Goal: Task Accomplishment & Management: Use online tool/utility

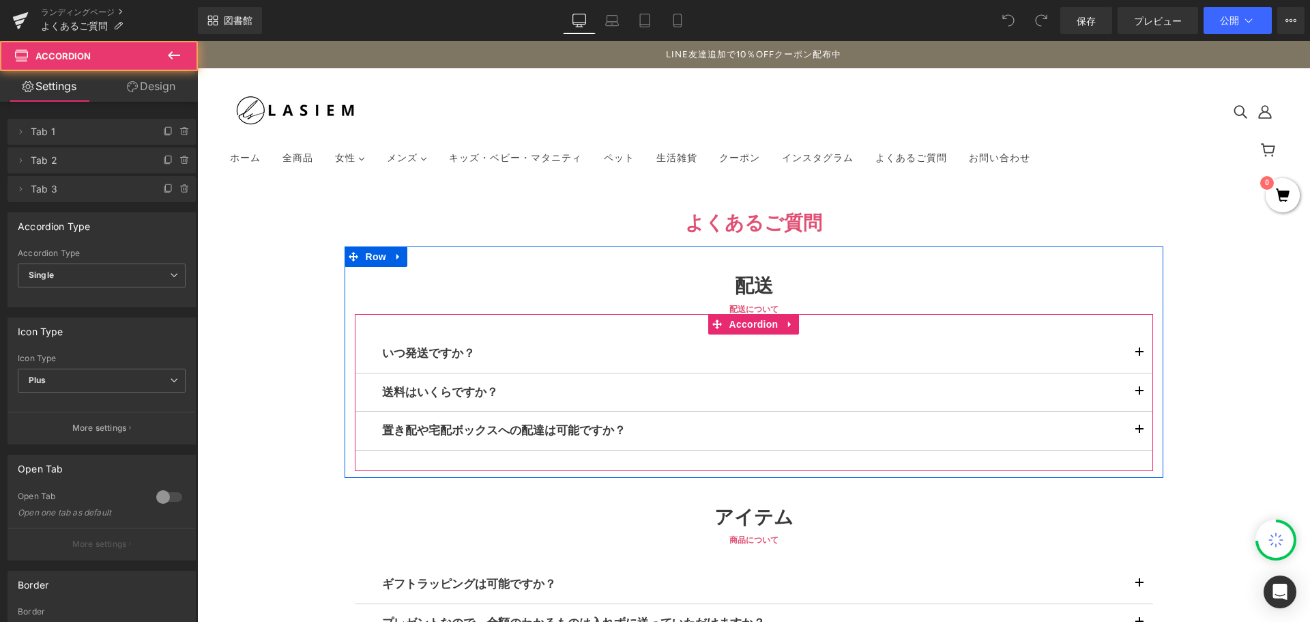
click at [1140, 356] on span "button" at bounding box center [1140, 356] width 0 height 0
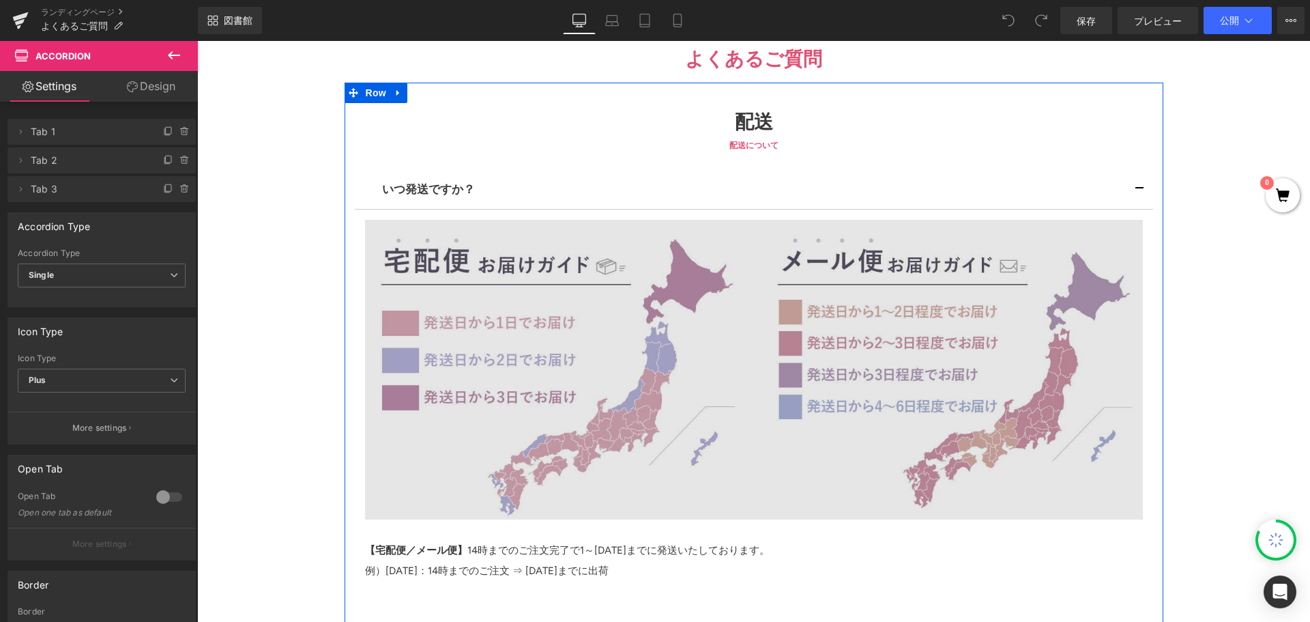
scroll to position [341, 0]
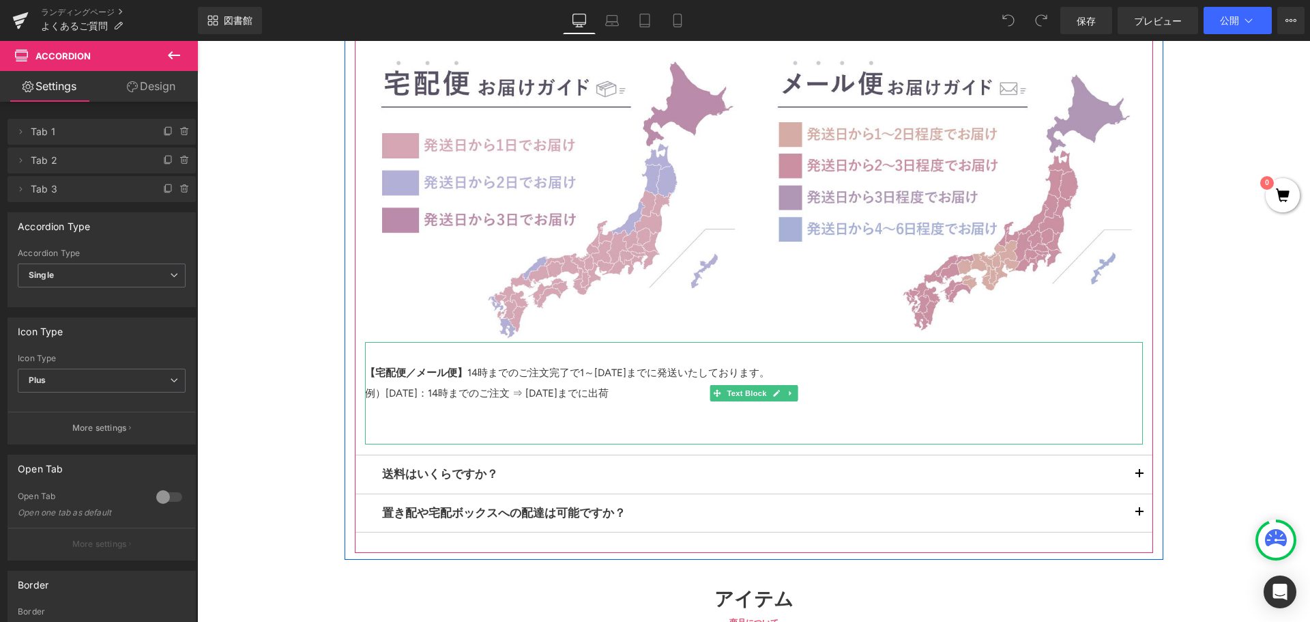
click at [600, 373] on p "【宅配便／メール便】 14時までのご注文完了で1～[DATE]までに発送いたしております。" at bounding box center [754, 372] width 778 height 20
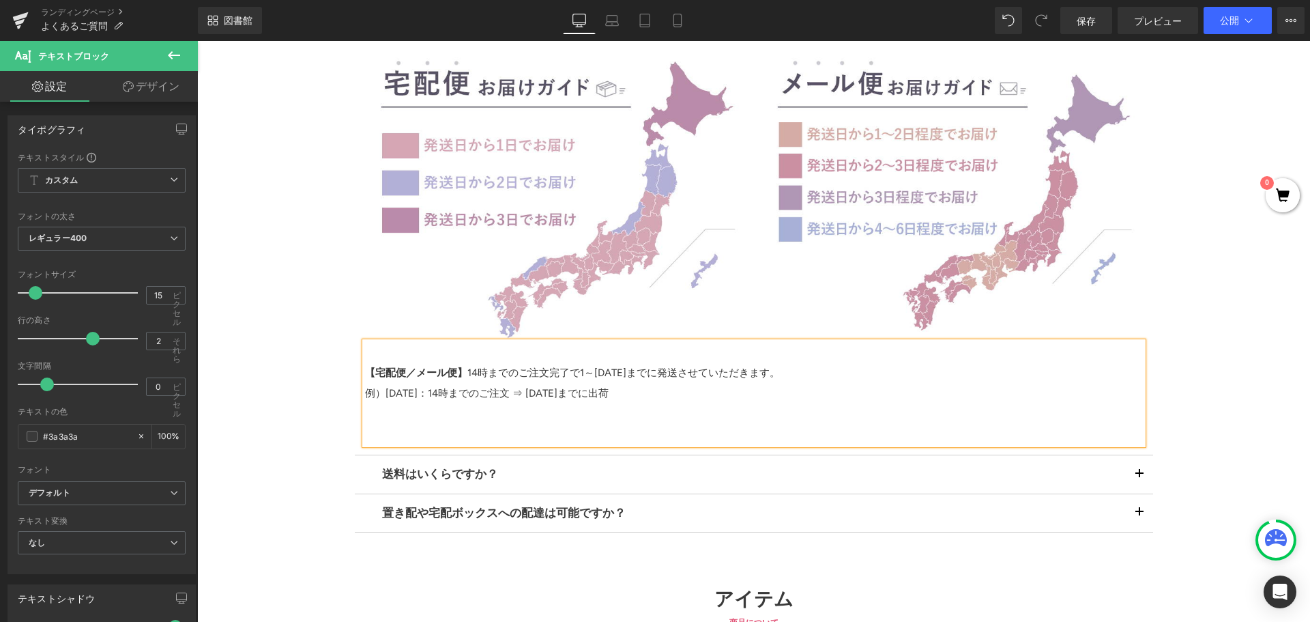
click at [583, 374] on font "14時までのご注文完了で1～[DATE]までに発送させていただきます。" at bounding box center [623, 372] width 313 height 12
drag, startPoint x: 643, startPoint y: 393, endPoint x: 681, endPoint y: 444, distance: 63.9
click at [609, 392] on font "例）[DATE]：14時までのご注文 ⇒ [DATE]までに出荷" at bounding box center [487, 393] width 244 height 12
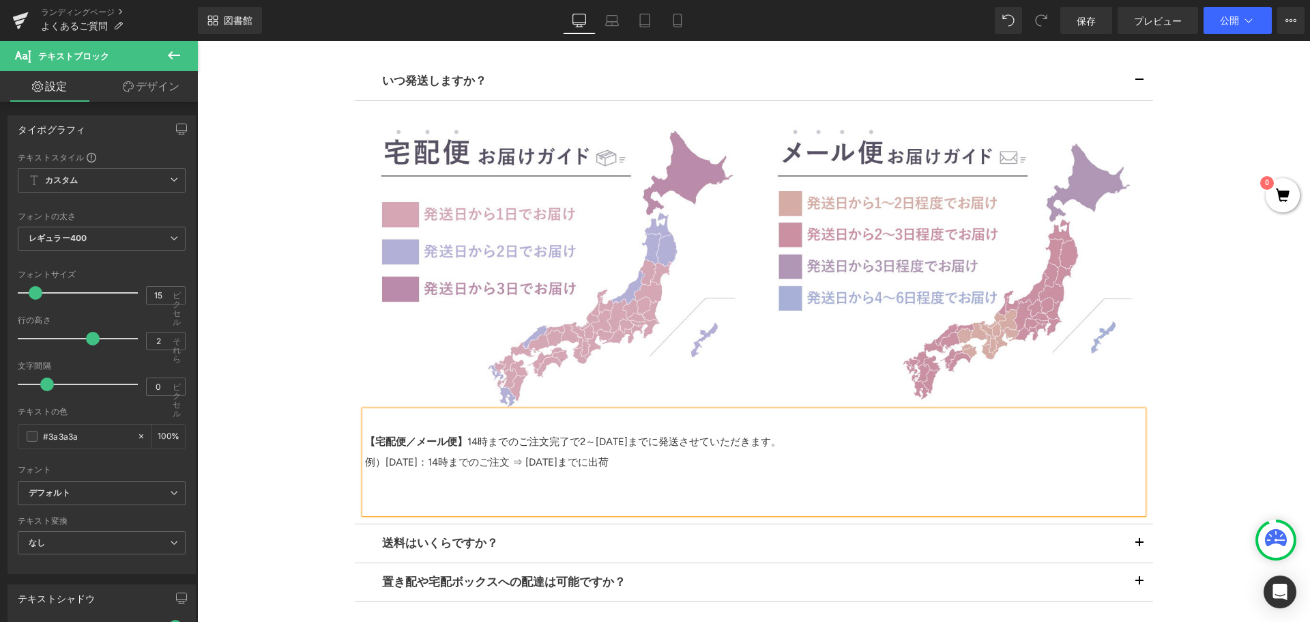
scroll to position [273, 0]
click at [582, 442] on font "14時までのご注文完了で2～[DATE]までに発送させていただきます。" at bounding box center [624, 441] width 314 height 12
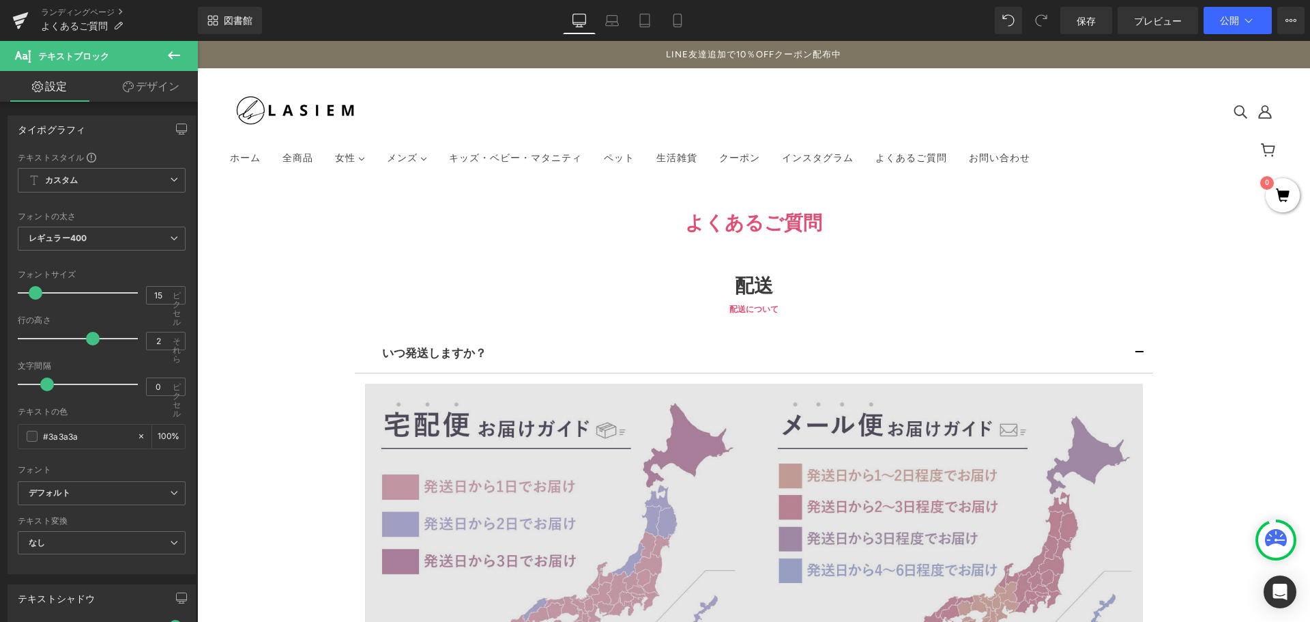
scroll to position [341, 0]
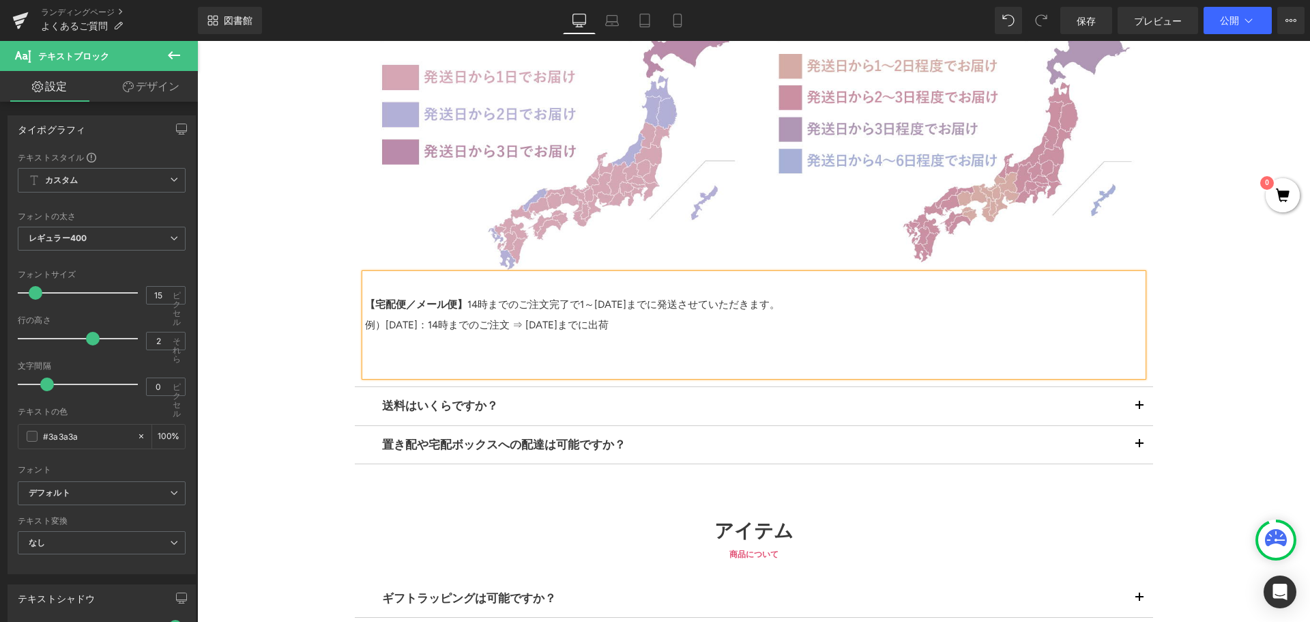
click at [1140, 409] on span "button" at bounding box center [1140, 409] width 0 height 0
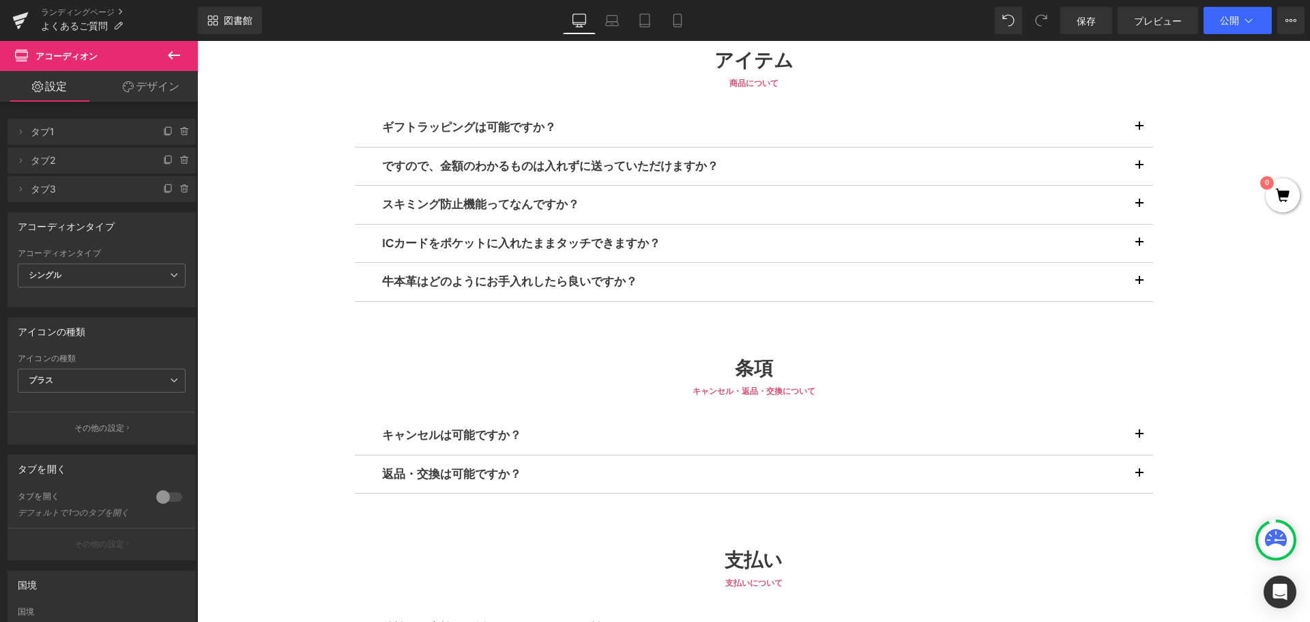
scroll to position [682, 0]
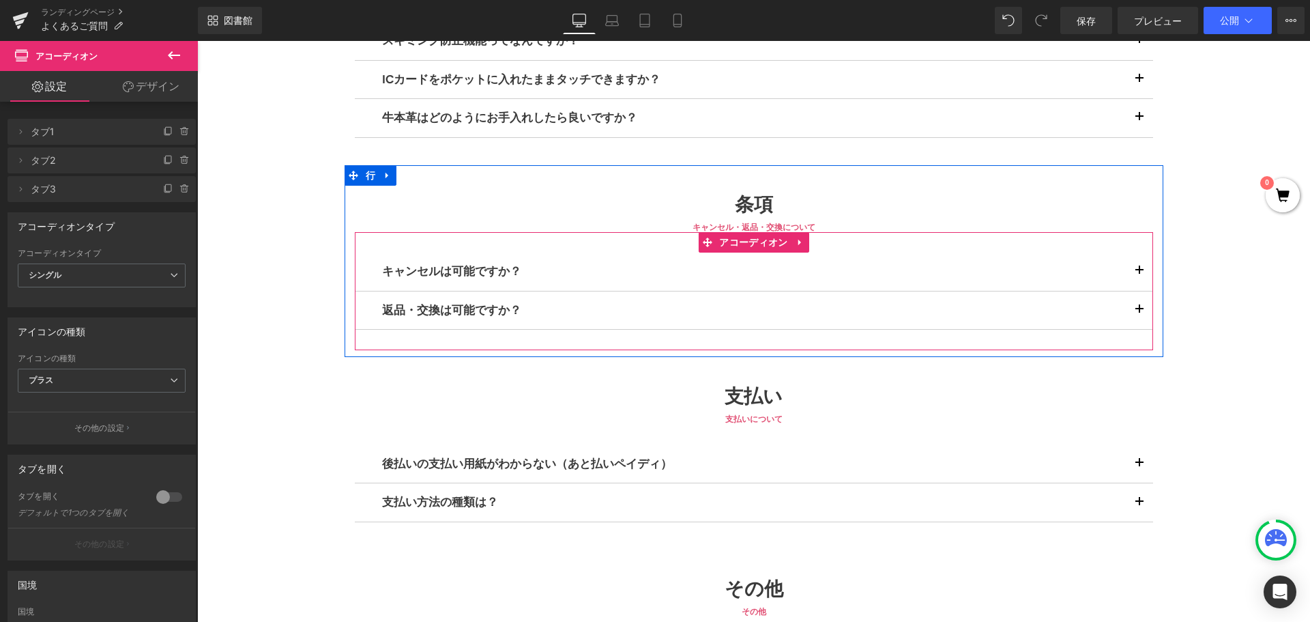
click at [1140, 274] on span "button" at bounding box center [1140, 274] width 0 height 0
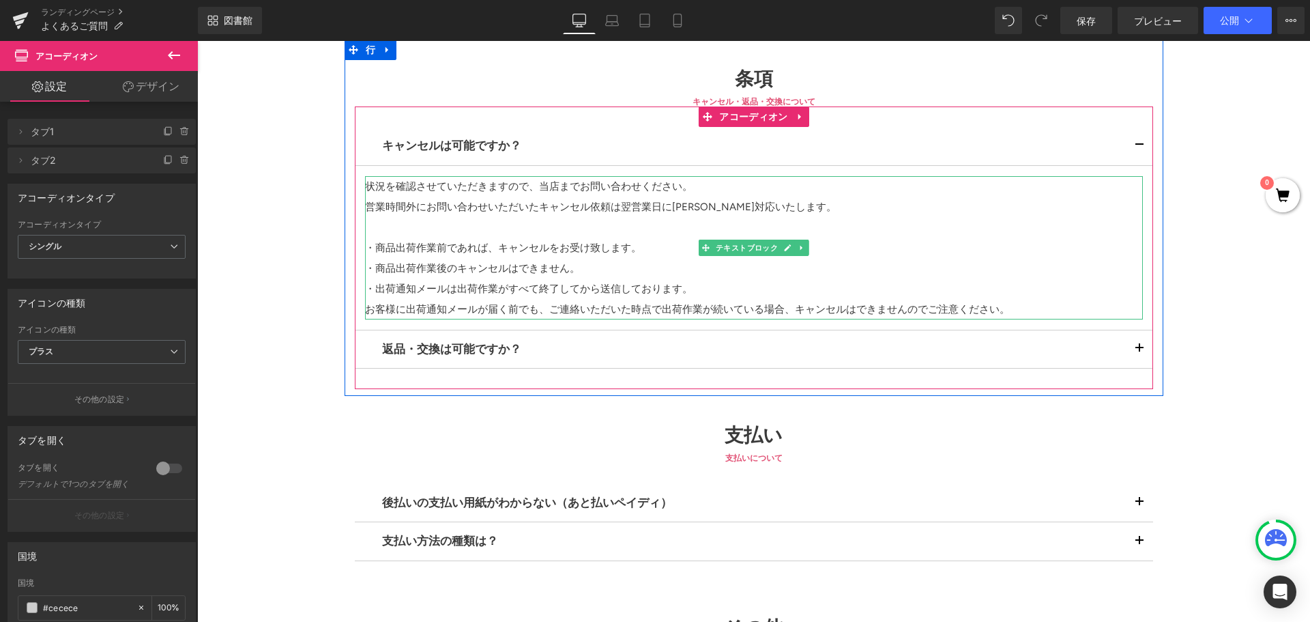
scroll to position [819, 0]
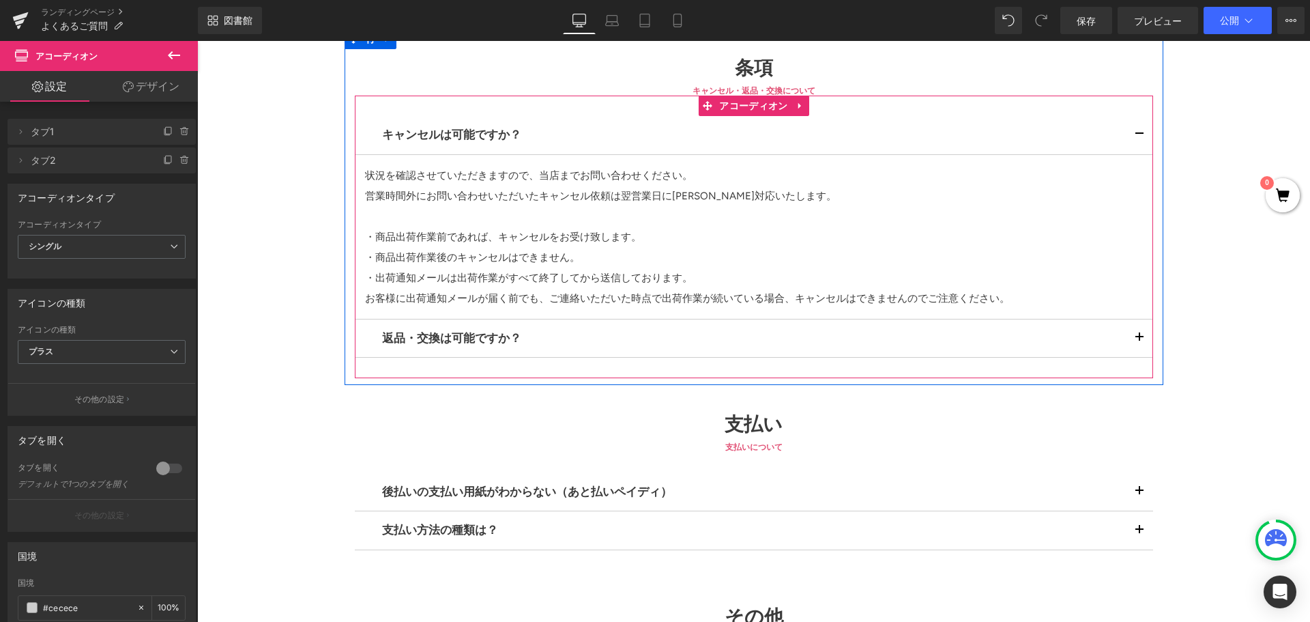
click at [1140, 341] on span "button" at bounding box center [1140, 341] width 0 height 0
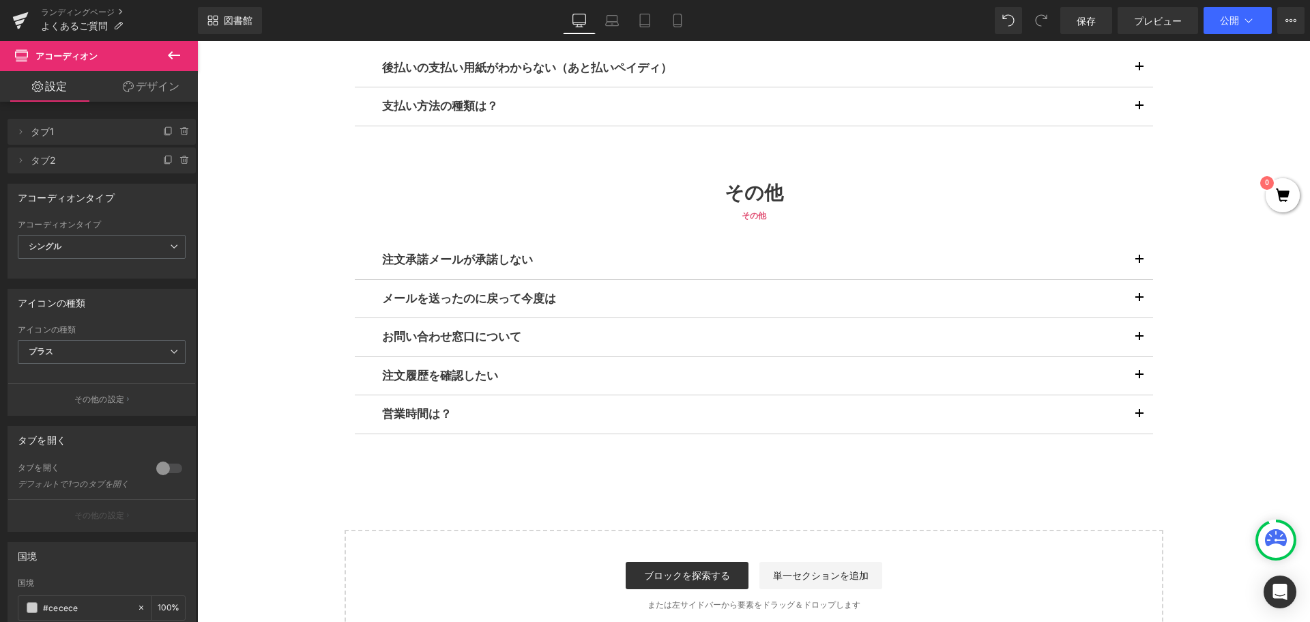
scroll to position [1296, 0]
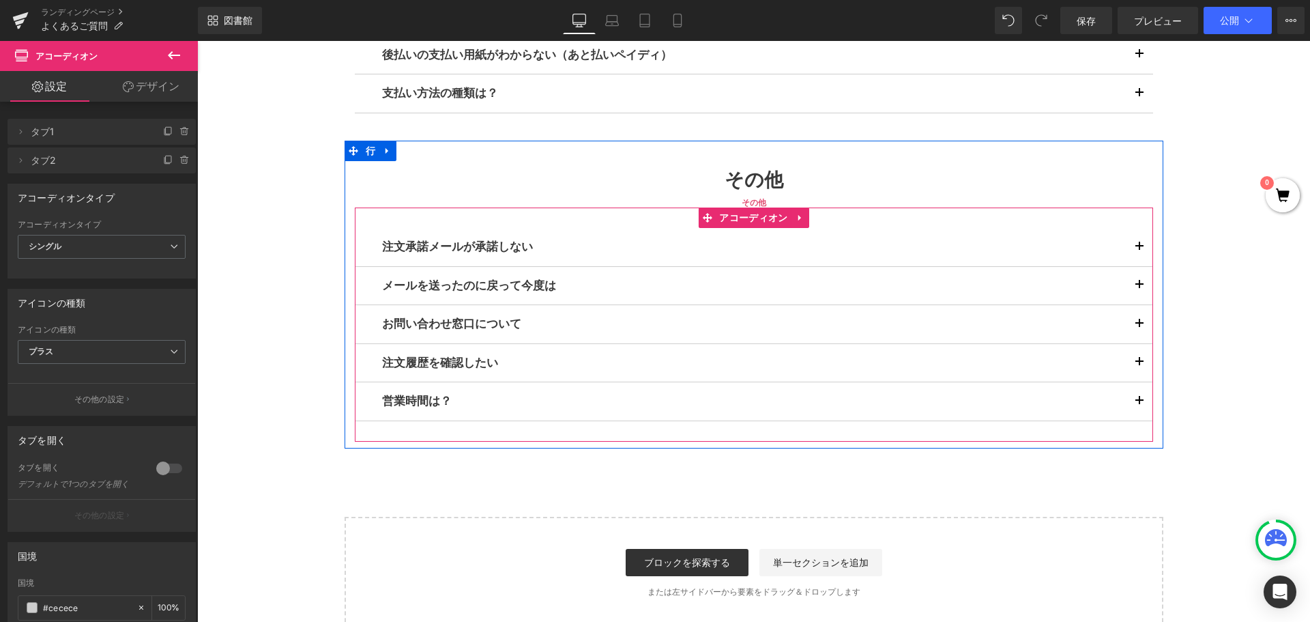
click at [1140, 250] on span "button" at bounding box center [1140, 250] width 0 height 0
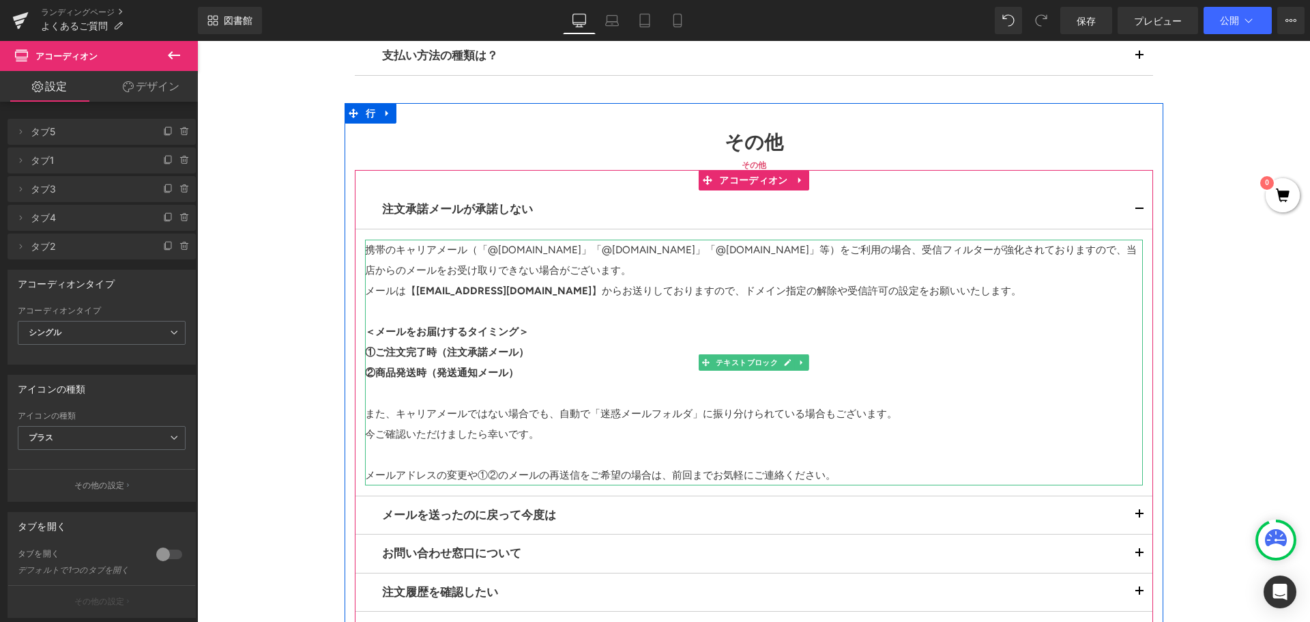
scroll to position [1365, 0]
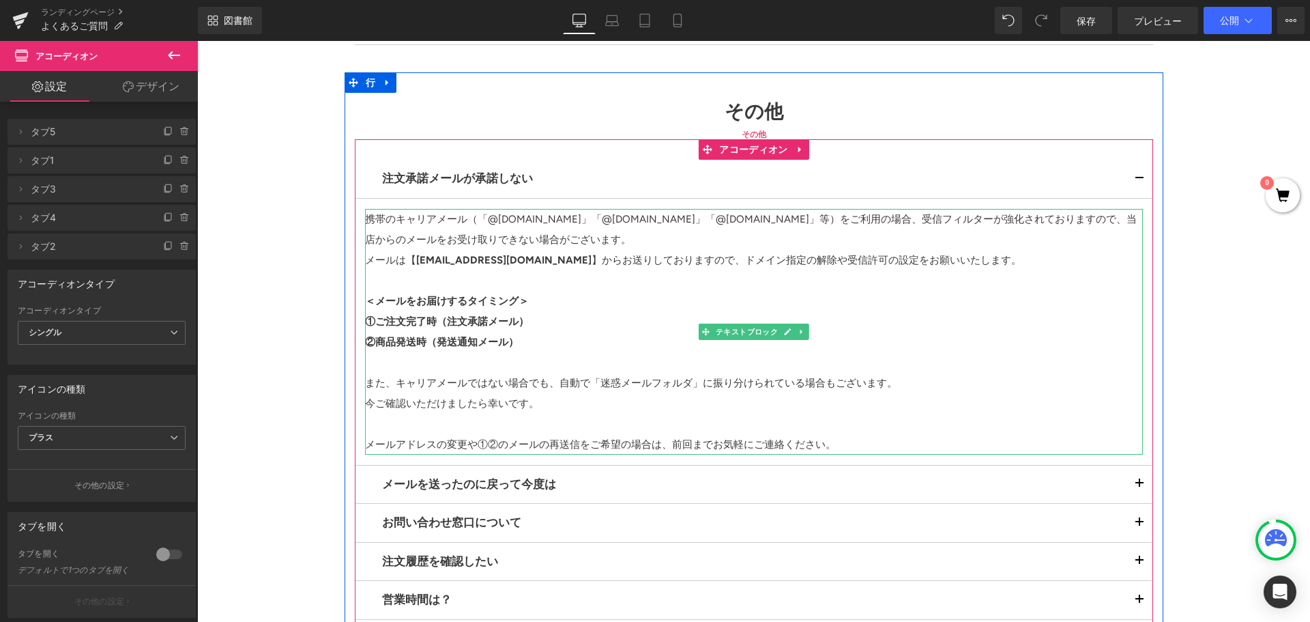
drag, startPoint x: 421, startPoint y: 259, endPoint x: 409, endPoint y: 260, distance: 11.7
click at [421, 259] on font "[EMAIL_ADDRESS][DOMAIN_NAME]" at bounding box center [503, 260] width 175 height 12
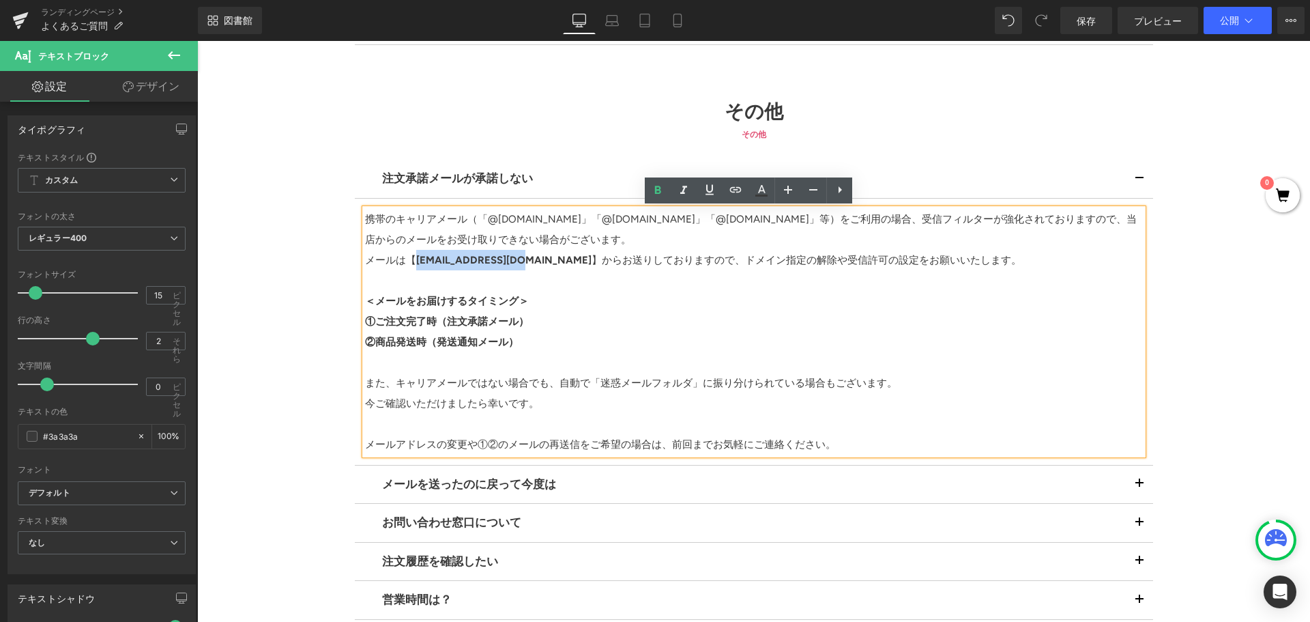
drag, startPoint x: 433, startPoint y: 261, endPoint x: 512, endPoint y: 265, distance: 78.6
click at [512, 265] on p "メールは【 [EMAIL_ADDRESS][DOMAIN_NAME] 】からお送りしておりますので、ドメイン指定の解除や受信許可の設定をお願いいたします。" at bounding box center [754, 260] width 778 height 20
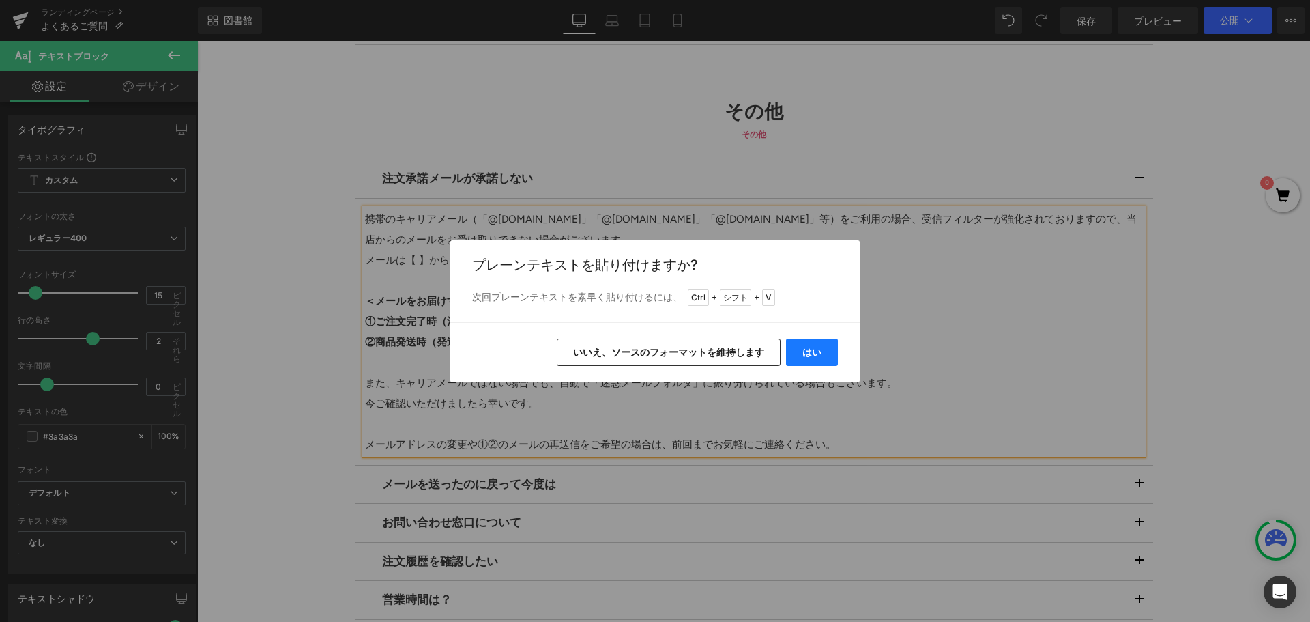
click at [809, 351] on font "はい" at bounding box center [811, 352] width 19 height 12
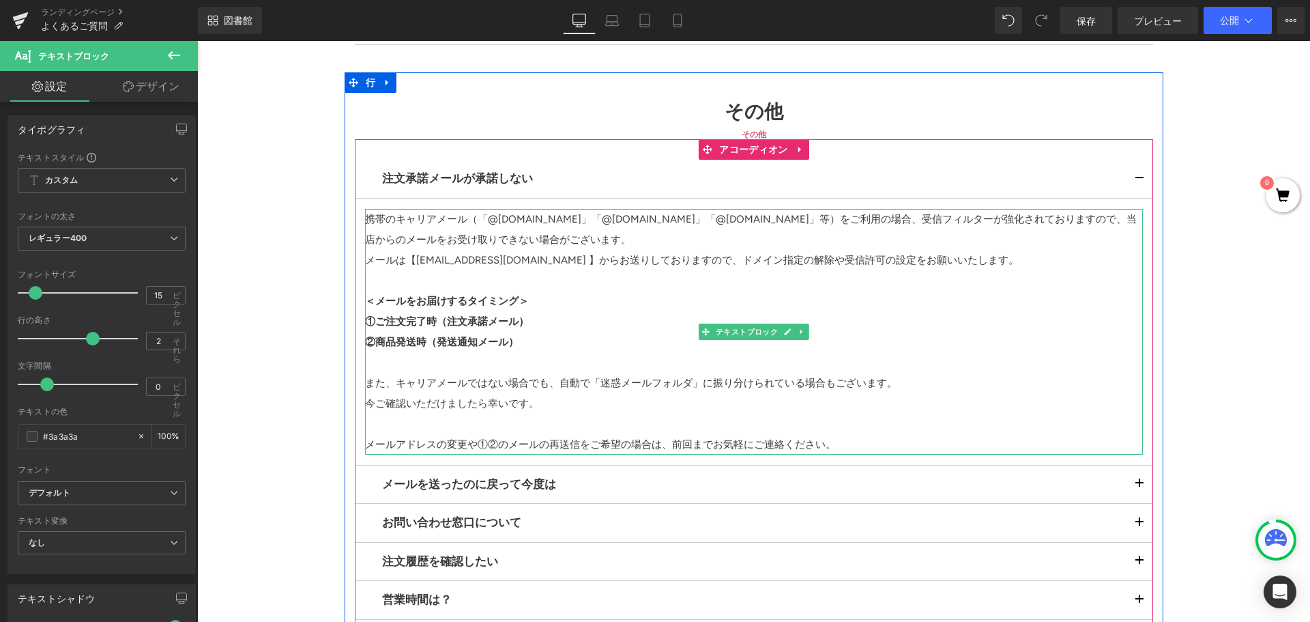
scroll to position [1433, 0]
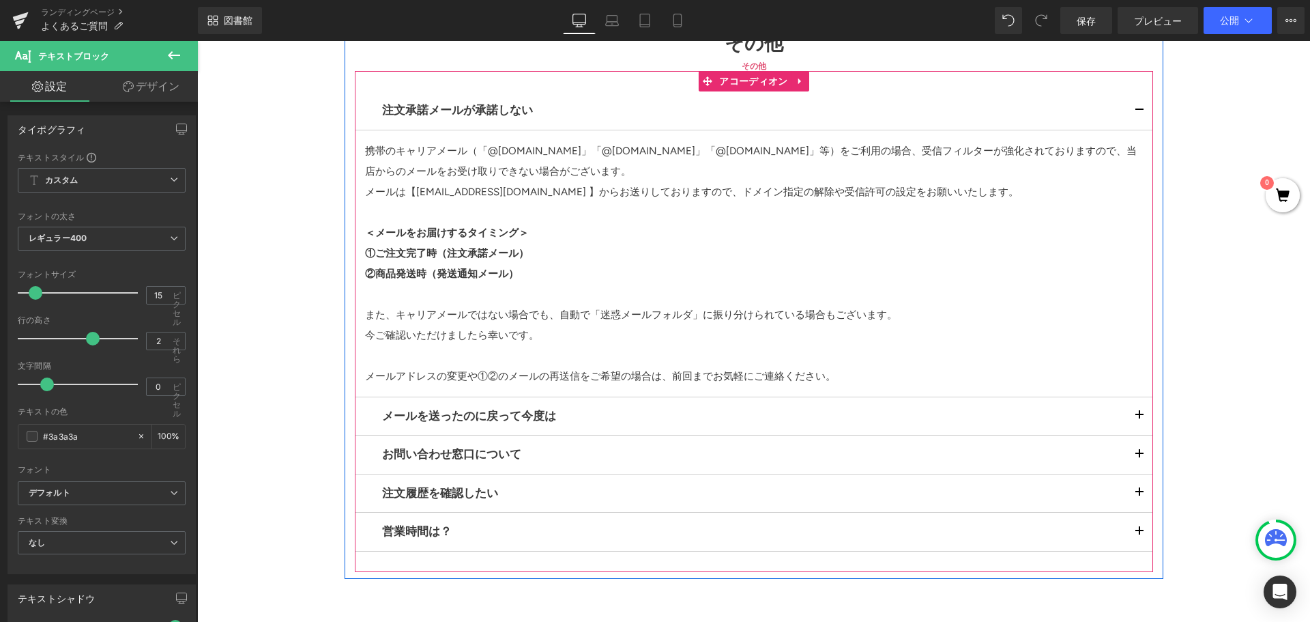
drag, startPoint x: 1131, startPoint y: 413, endPoint x: 719, endPoint y: 312, distance: 424.3
click at [1132, 412] on button "button" at bounding box center [1139, 416] width 27 height 38
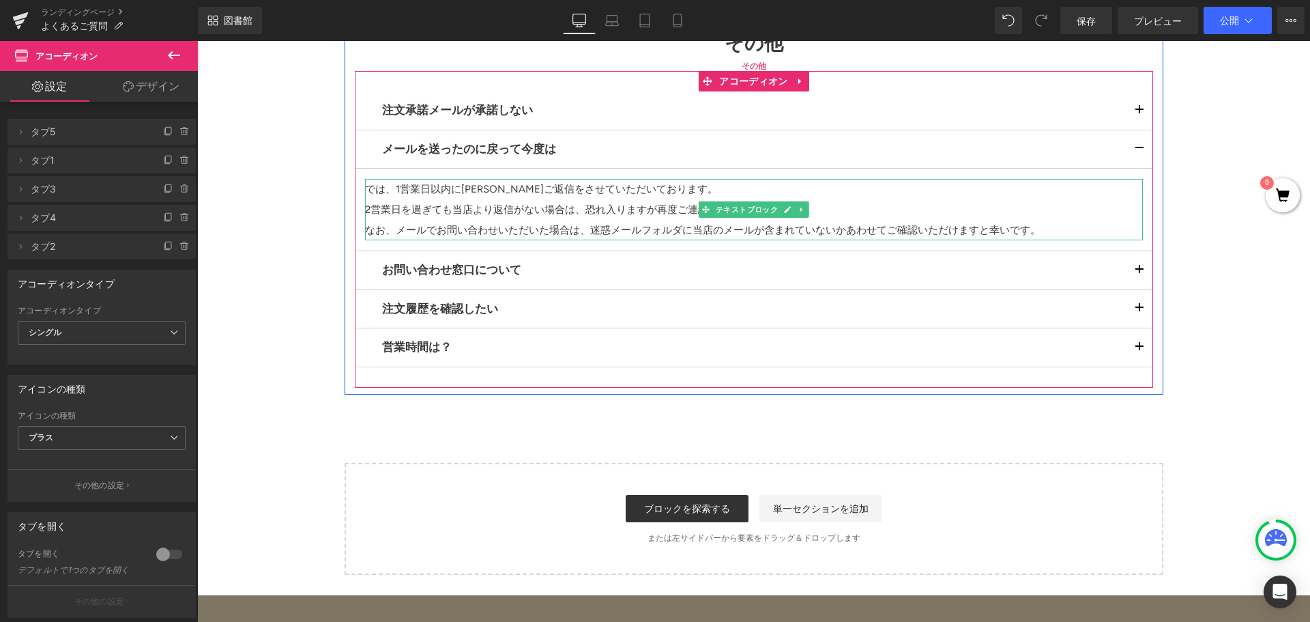
click at [450, 193] on font "では、1営業日以内に[PERSON_NAME]ご返信をさせていただいております。" at bounding box center [541, 189] width 353 height 12
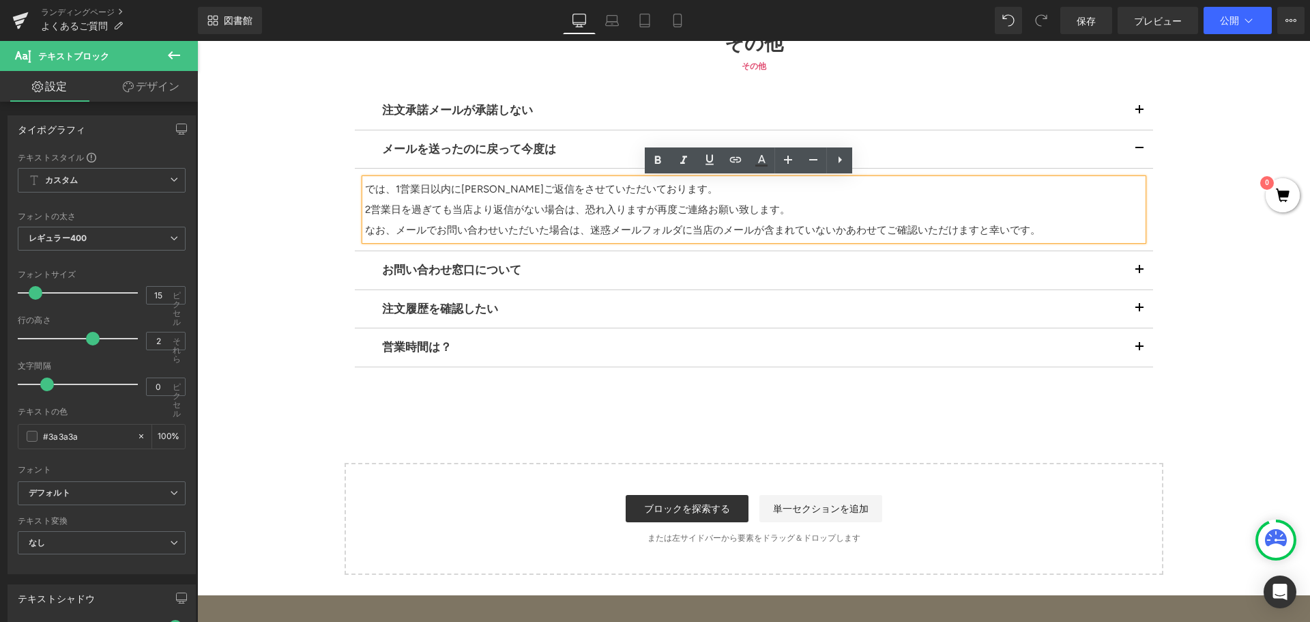
click at [449, 188] on font "では、1営業日以内に[PERSON_NAME]ご返信をさせていただいております。" at bounding box center [541, 189] width 353 height 12
click at [1132, 270] on button "button" at bounding box center [1139, 270] width 27 height 38
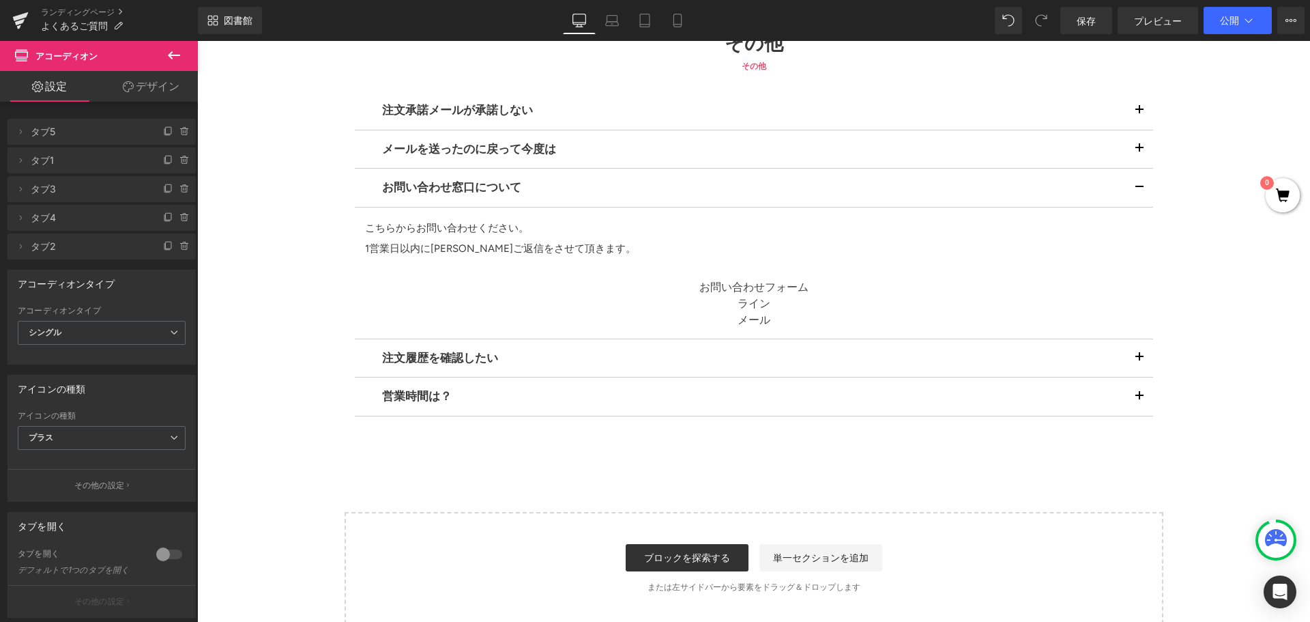
drag, startPoint x: 1133, startPoint y: 145, endPoint x: 606, endPoint y: 240, distance: 535.4
click at [1133, 145] on button "button" at bounding box center [1139, 149] width 27 height 38
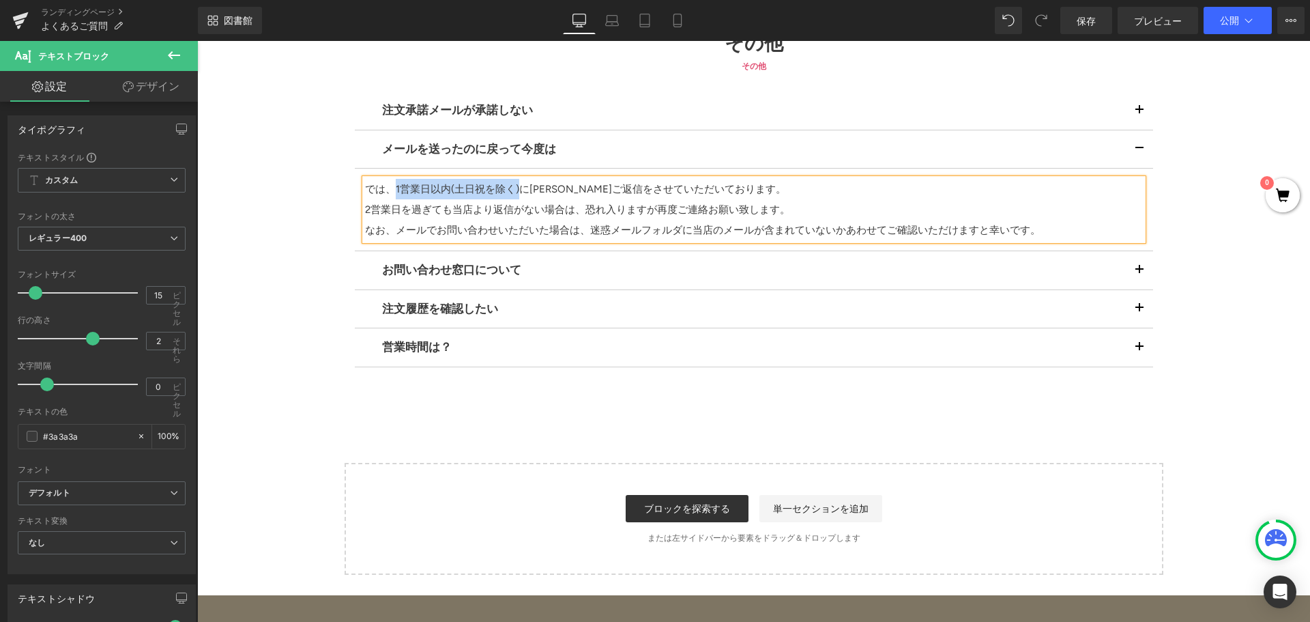
drag, startPoint x: 390, startPoint y: 190, endPoint x: 514, endPoint y: 186, distance: 124.9
click at [514, 186] on font "では、1営業日以内(土日祝を除く)に[PERSON_NAME]ご返信をさせていただいております。" at bounding box center [575, 189] width 421 height 12
copy font "1営業日以内(土日祝を除く)"
click at [1140, 274] on span "button" at bounding box center [1140, 274] width 0 height 0
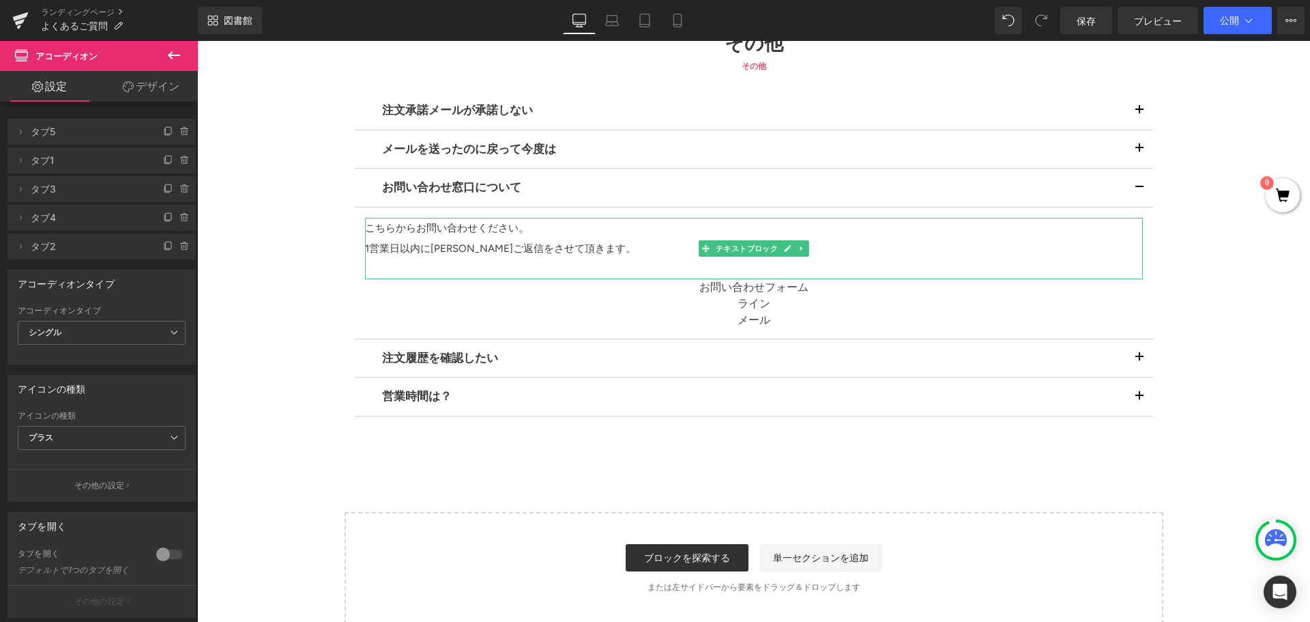
click at [416, 250] on font "1営業日以内に[PERSON_NAME]ご返信をさせて頂きます。" at bounding box center [500, 248] width 271 height 12
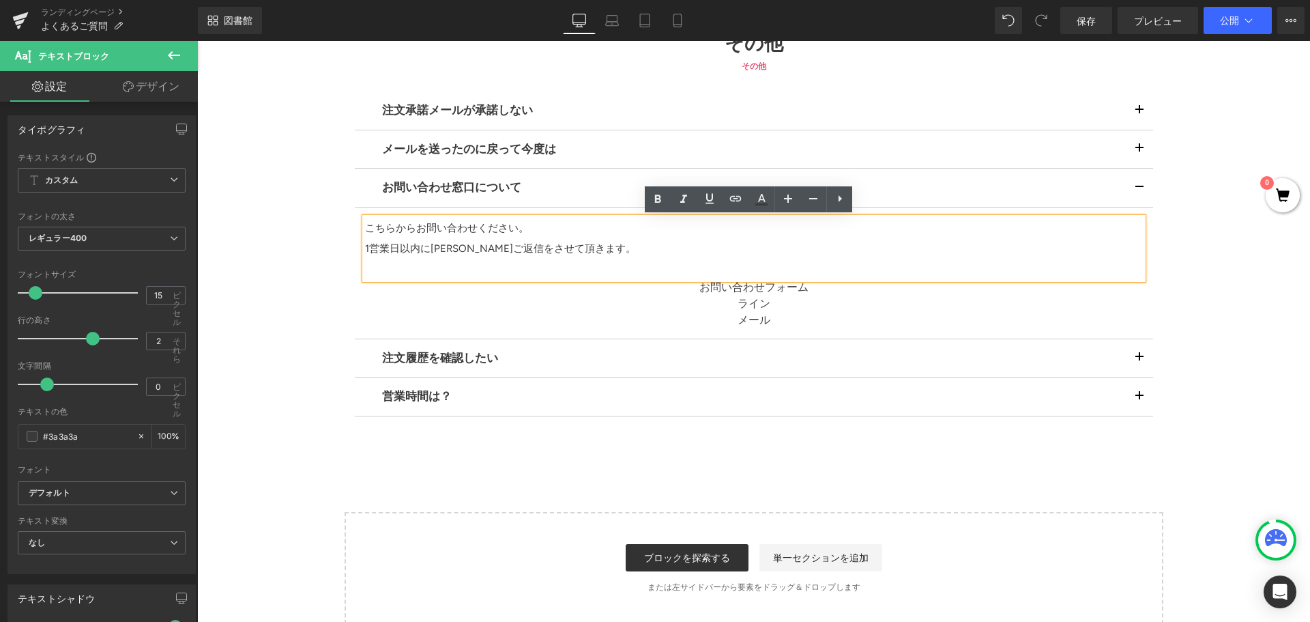
click at [416, 249] on font "1営業日以内に[PERSON_NAME]ご返信をさせて頂きます。" at bounding box center [500, 248] width 271 height 12
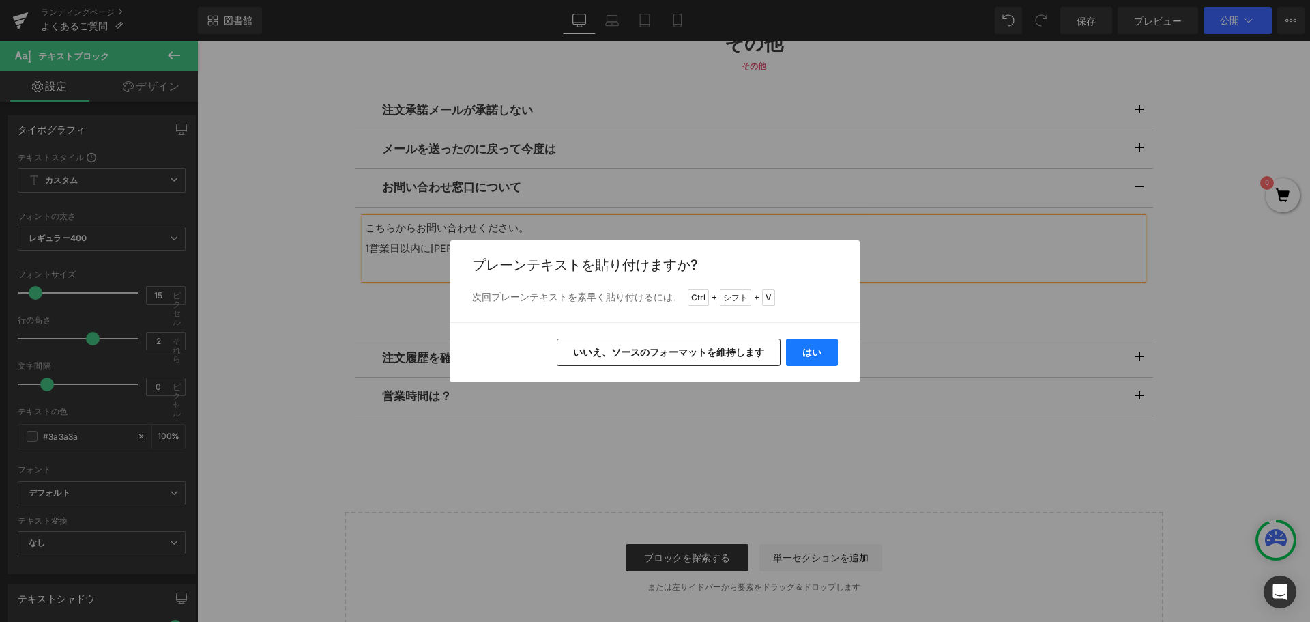
click at [813, 356] on font "はい" at bounding box center [811, 352] width 19 height 12
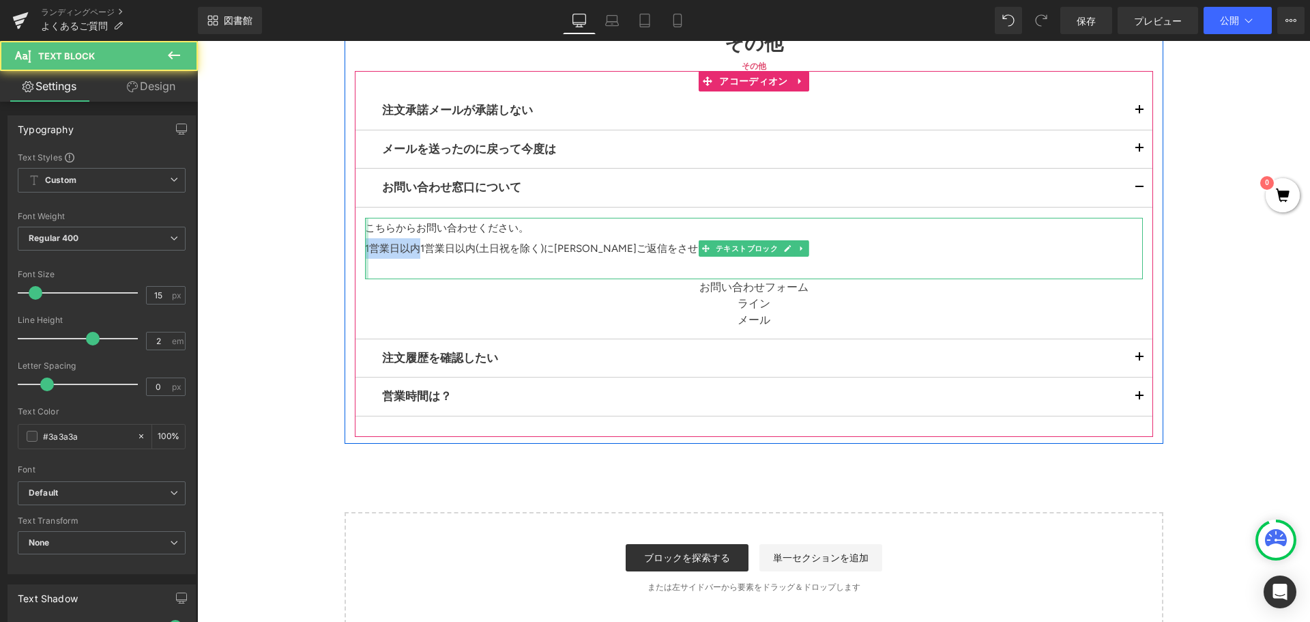
drag, startPoint x: 375, startPoint y: 250, endPoint x: 361, endPoint y: 248, distance: 14.6
click at [365, 248] on div "こちらからお問い合わせください。 1営業日以内1営業日以内(土日祝を除く)に[PERSON_NAME]ご返信をさせて頂きます。 テキストブロック" at bounding box center [754, 248] width 778 height 61
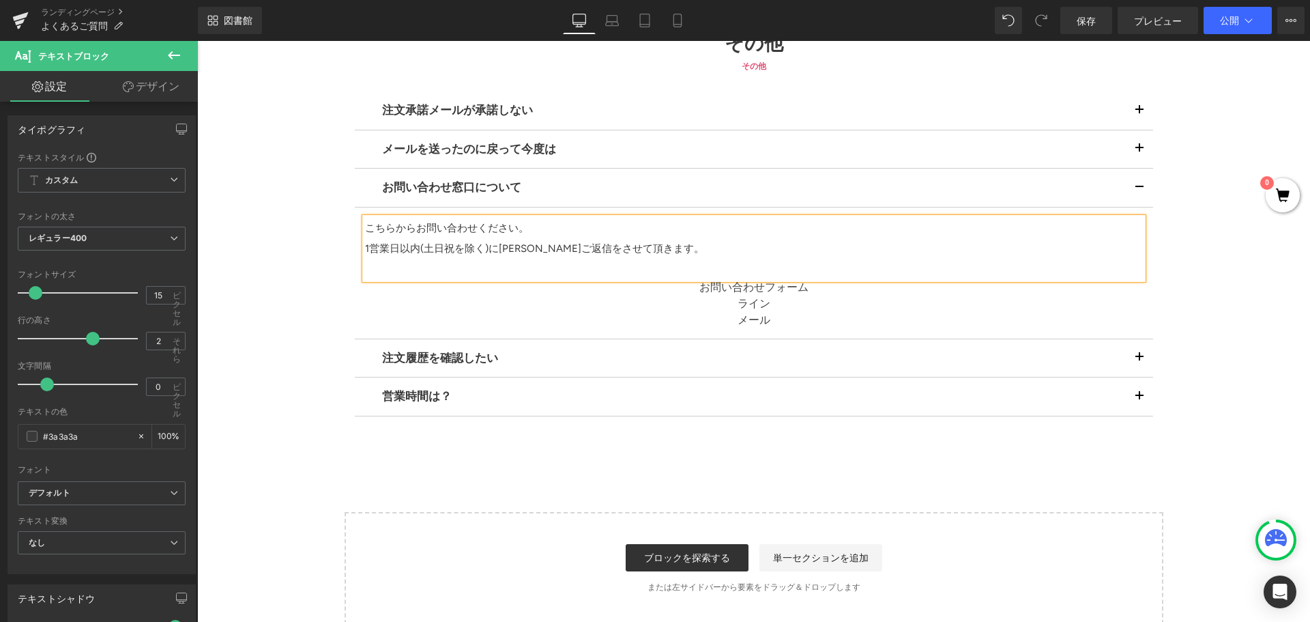
click at [1129, 356] on button "button" at bounding box center [1139, 358] width 27 height 38
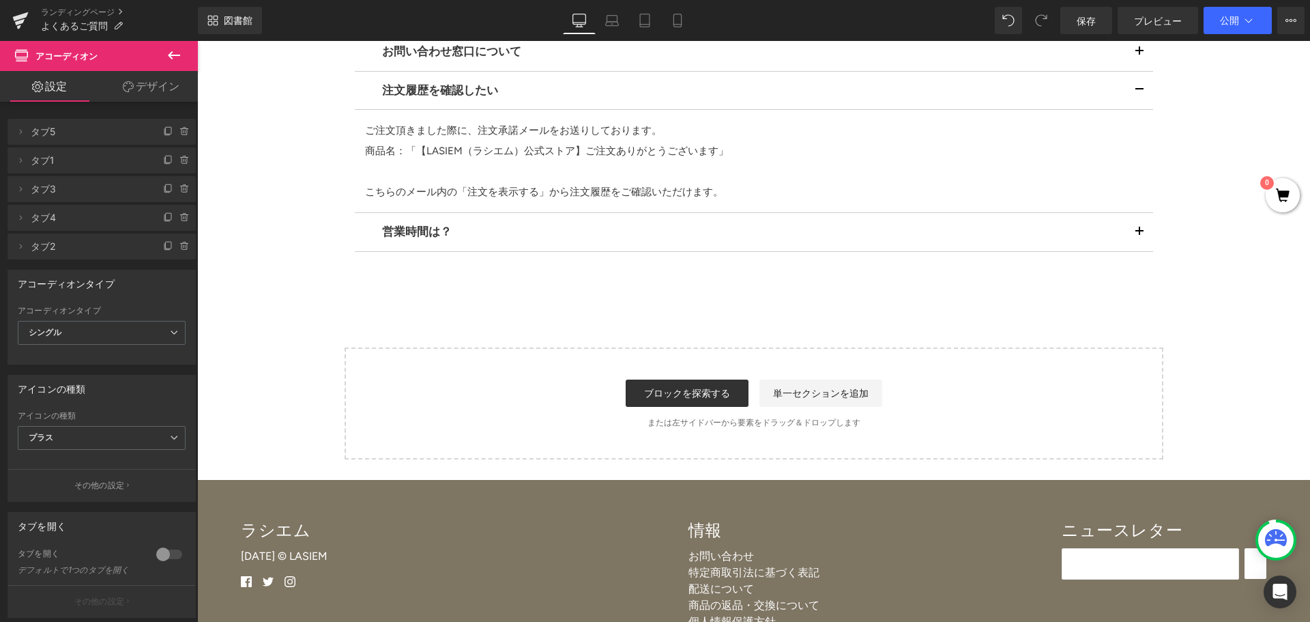
scroll to position [1569, 0]
click at [1140, 235] on span "button" at bounding box center [1140, 235] width 0 height 0
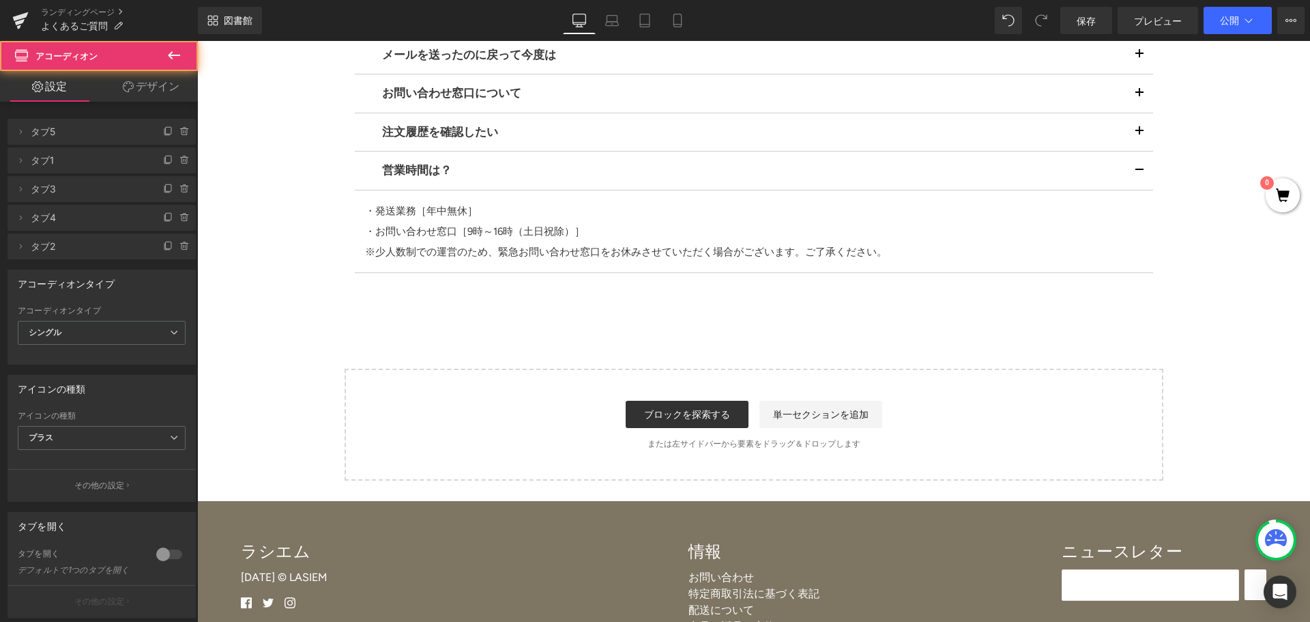
scroll to position [1466, 0]
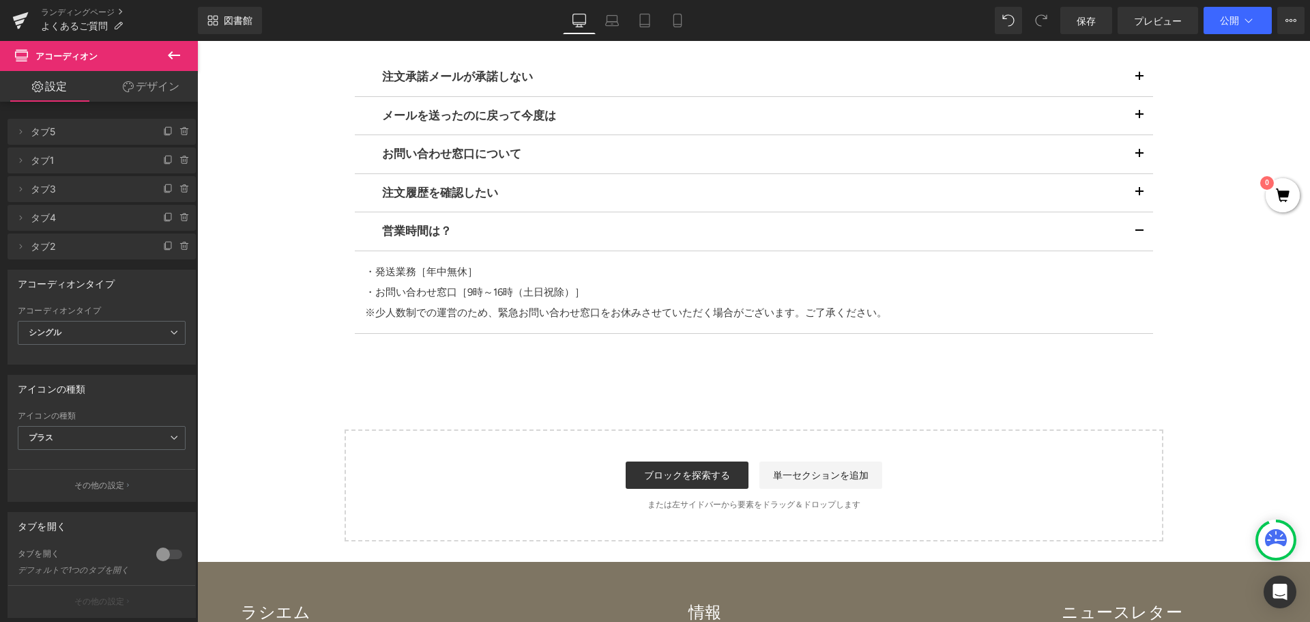
click at [1140, 158] on span "button" at bounding box center [1140, 158] width 0 height 0
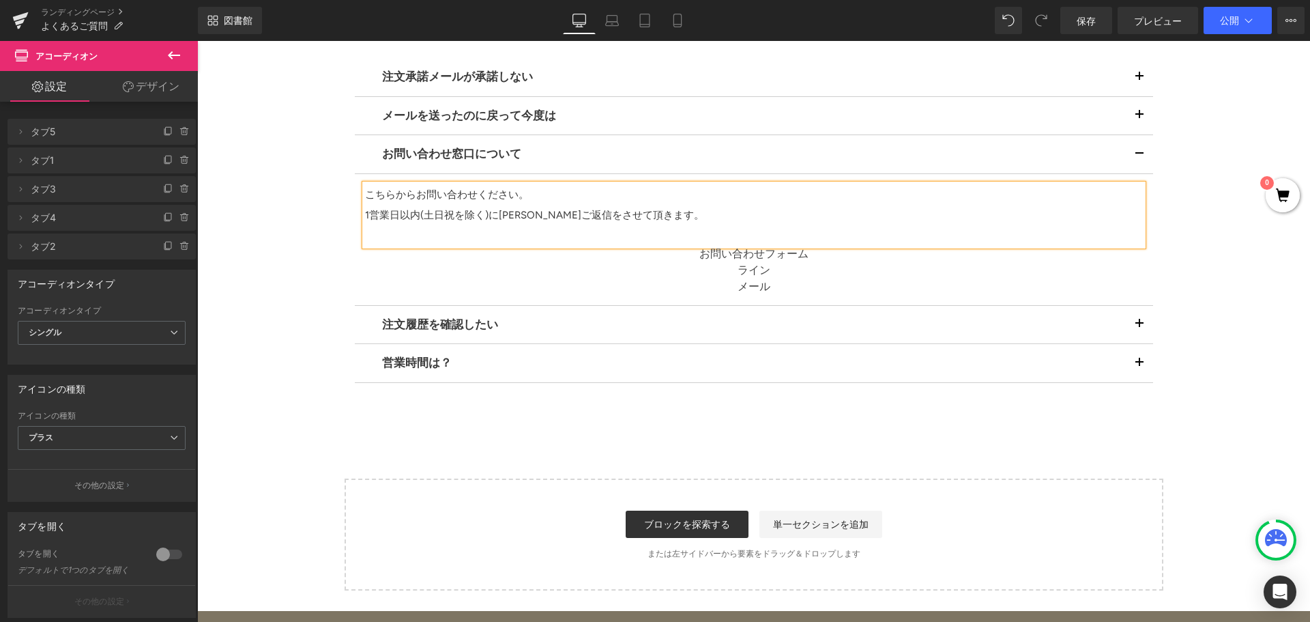
click at [478, 217] on font "1営業日以内(土日祝を除く)に[PERSON_NAME]ご返信をさせて頂きます。" at bounding box center [534, 215] width 339 height 12
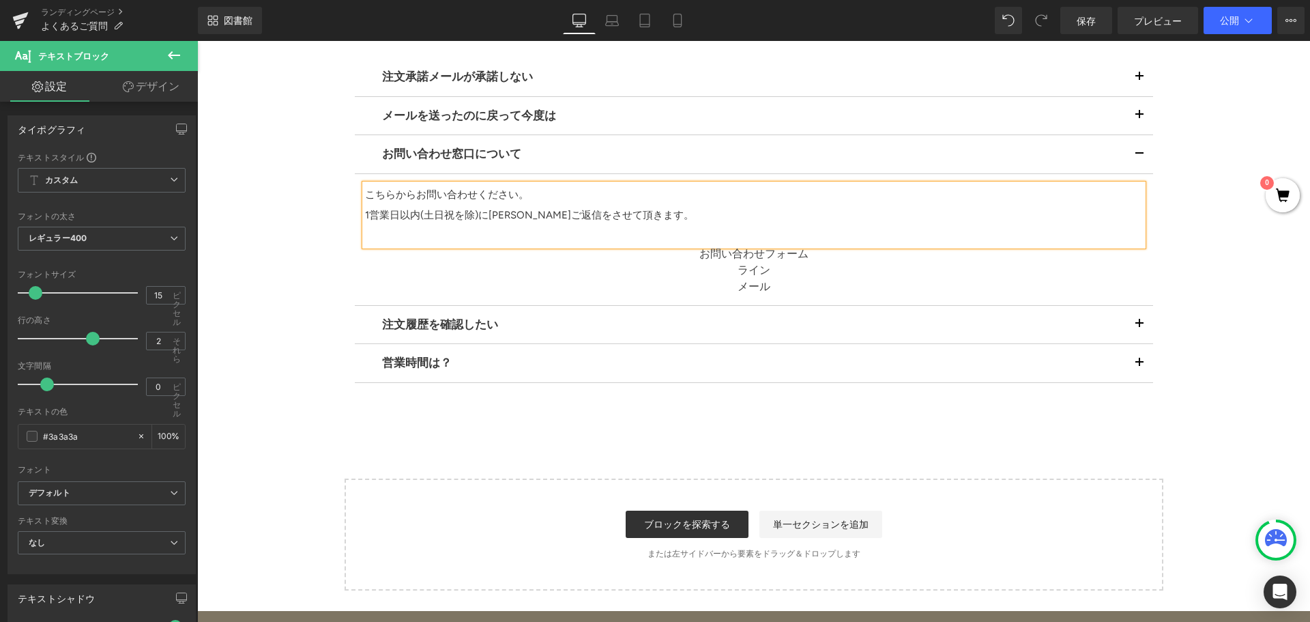
click at [1135, 148] on button "button" at bounding box center [1139, 154] width 27 height 38
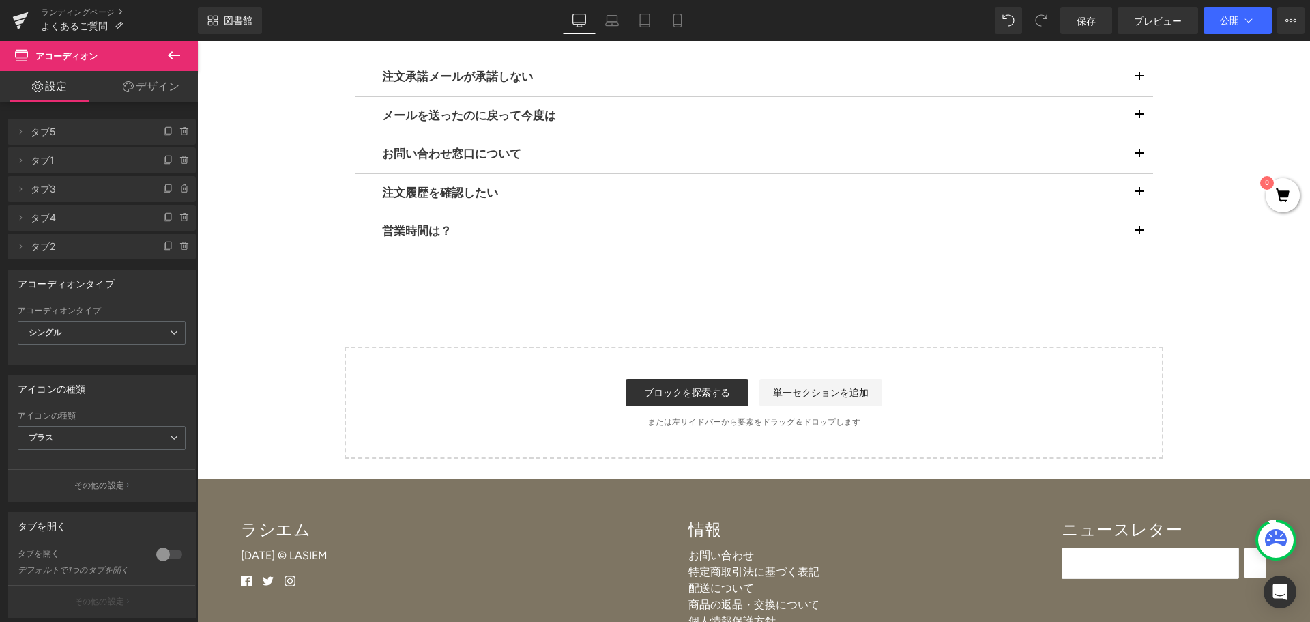
click at [1140, 158] on span "button" at bounding box center [1140, 158] width 0 height 0
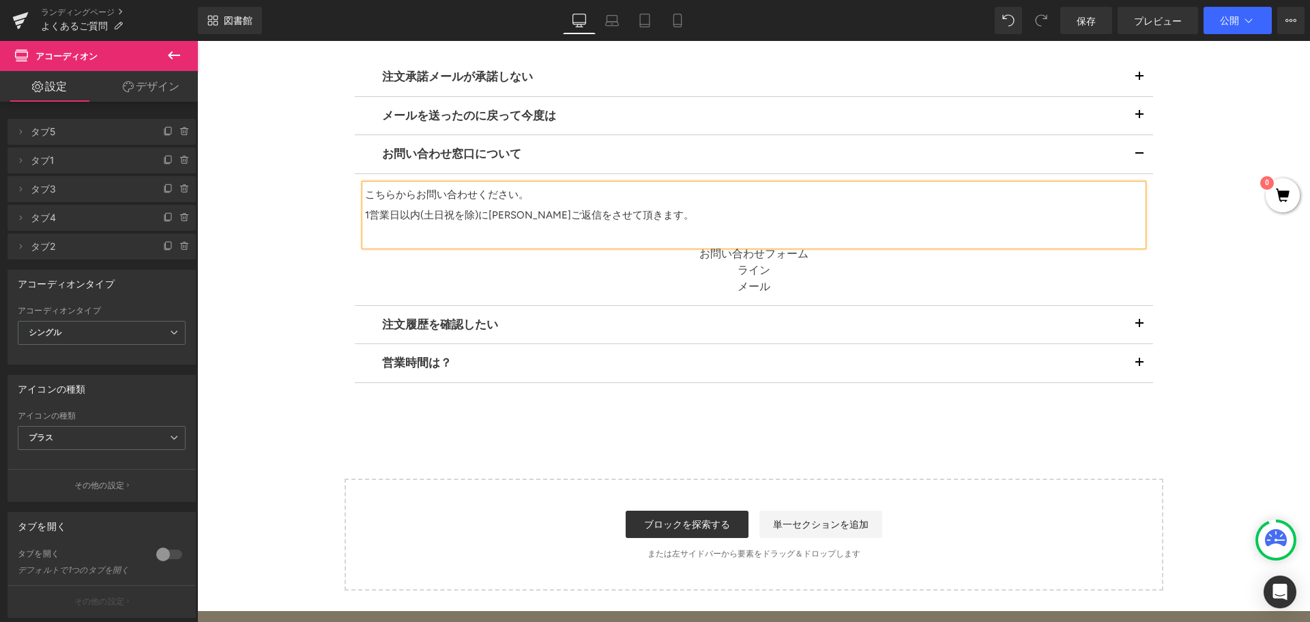
click at [1140, 366] on span "button" at bounding box center [1140, 366] width 0 height 0
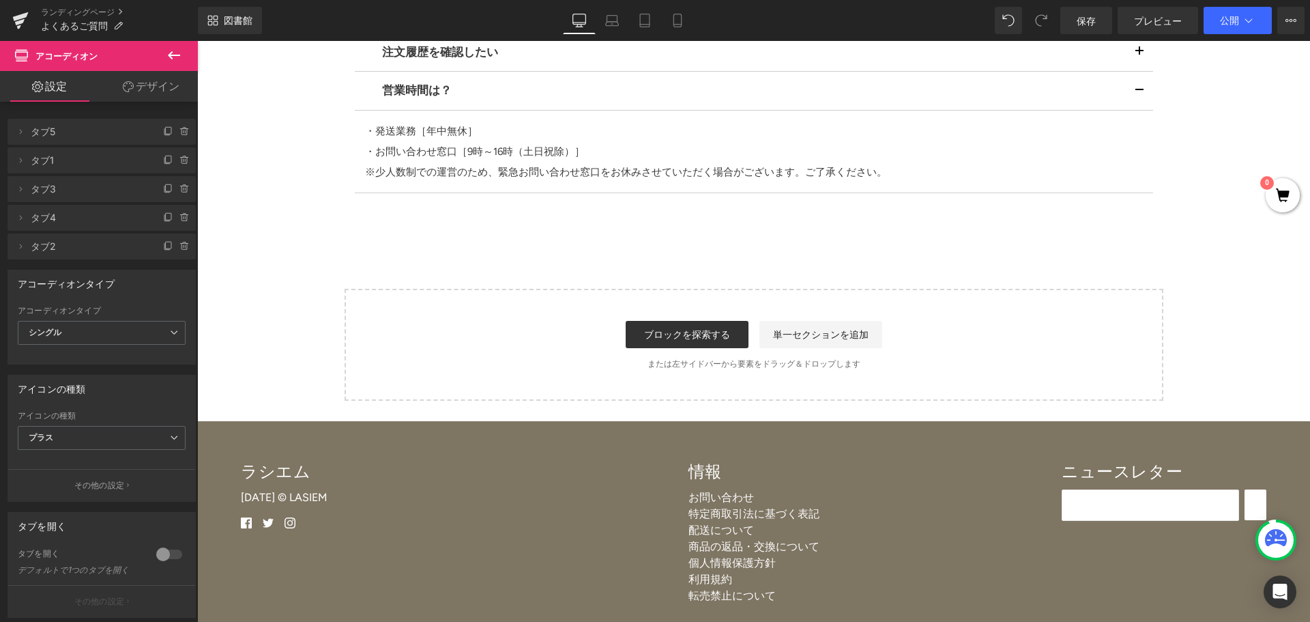
scroll to position [1671, 0]
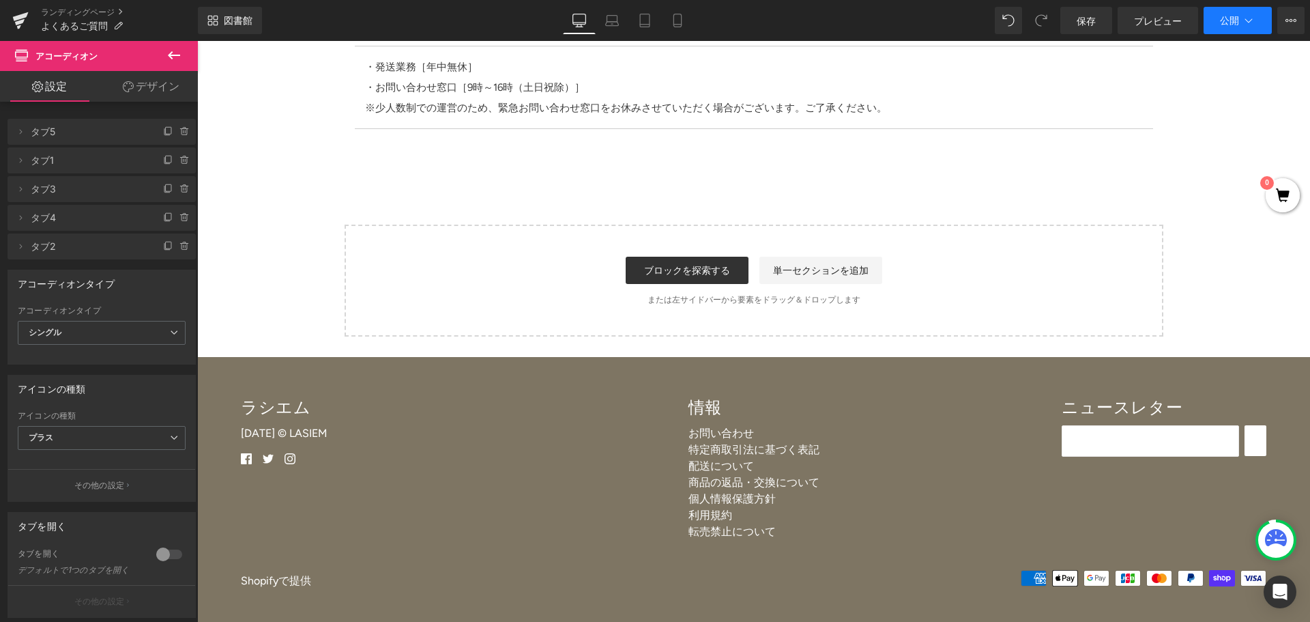
click at [1232, 23] on font "公開" at bounding box center [1229, 20] width 19 height 12
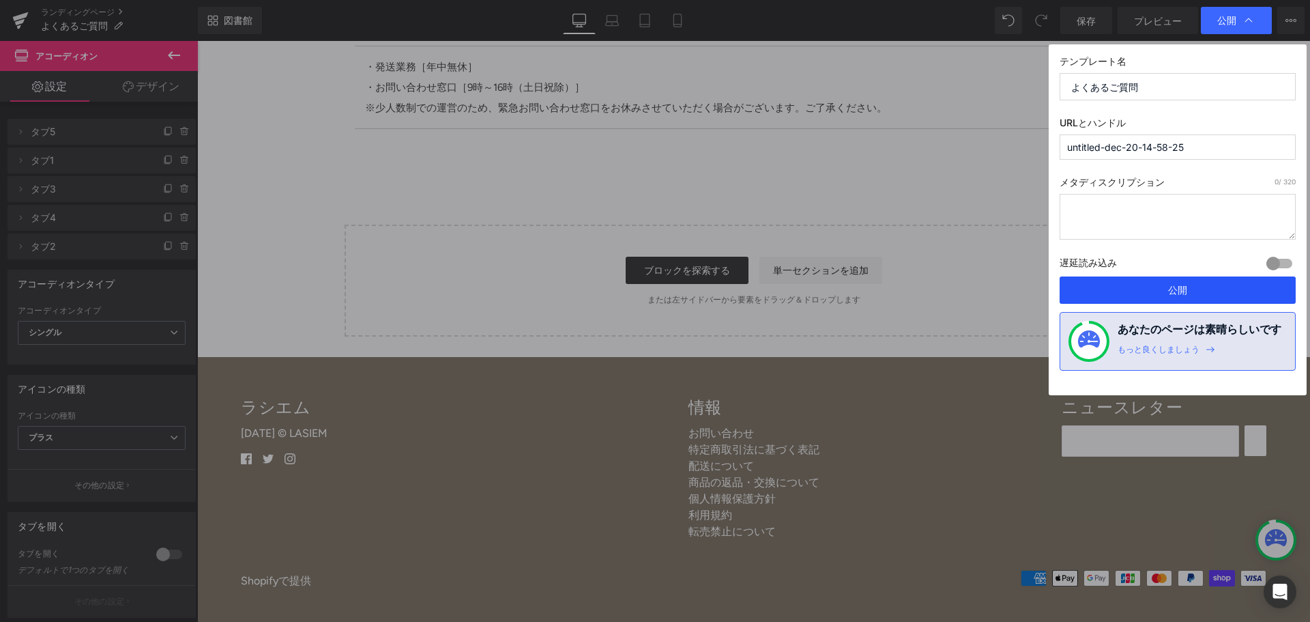
drag, startPoint x: 1152, startPoint y: 289, endPoint x: 736, endPoint y: 252, distance: 417.9
click at [1152, 289] on button "公開" at bounding box center [1178, 289] width 236 height 27
